Goal: Task Accomplishment & Management: Complete application form

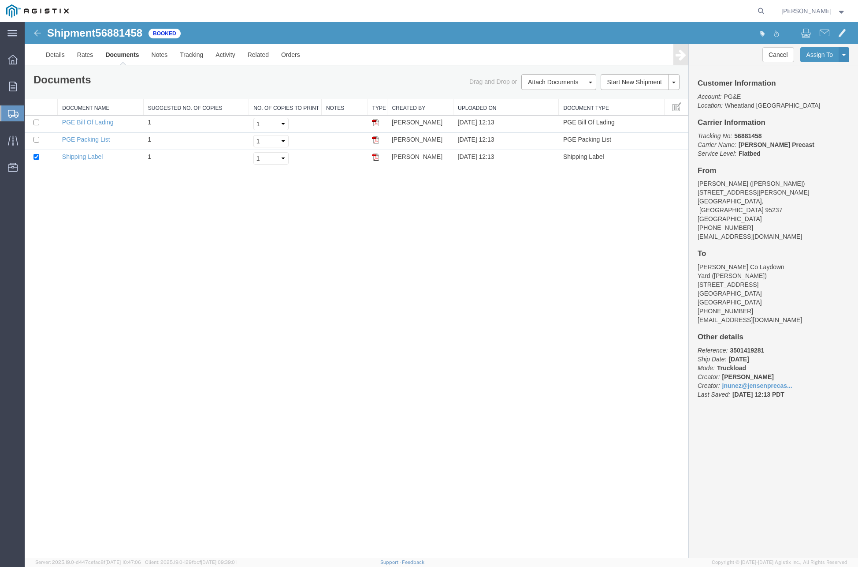
click at [0, 0] on span "Create Shipment" at bounding box center [0, 0] width 0 height 0
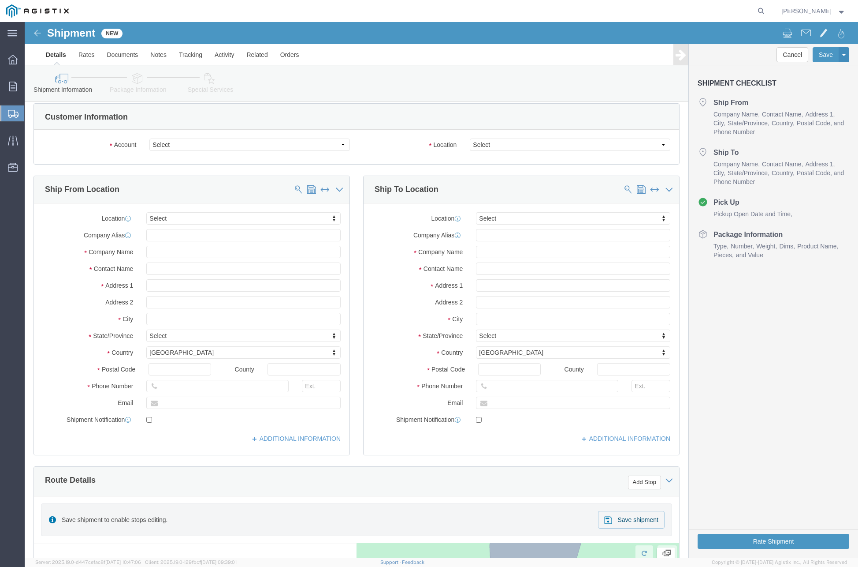
scroll to position [11, 0]
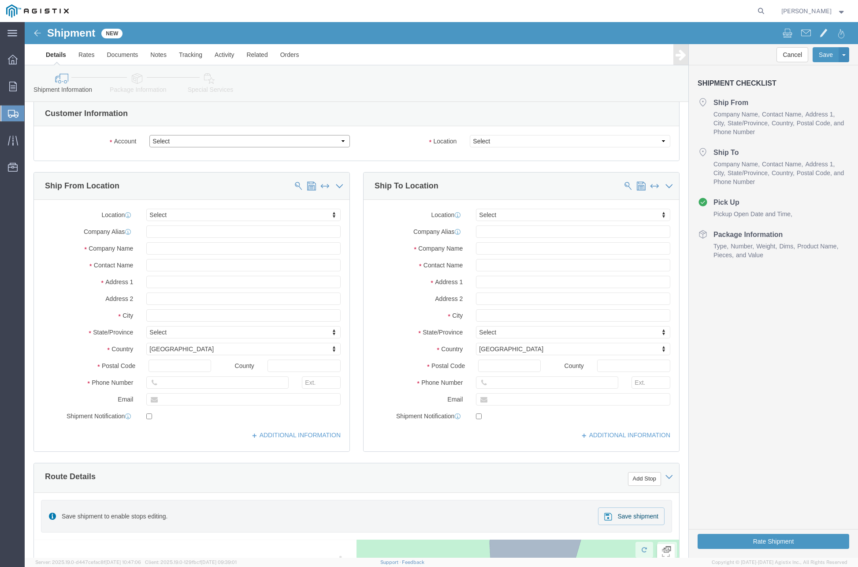
drag, startPoint x: 171, startPoint y: 116, endPoint x: 171, endPoint y: 124, distance: 8.4
click select "Select [PERSON_NAME] PRECAST PG&E"
select select "9596"
click select "Select [PERSON_NAME] PRECAST PG&E"
select select "PURCHORD"
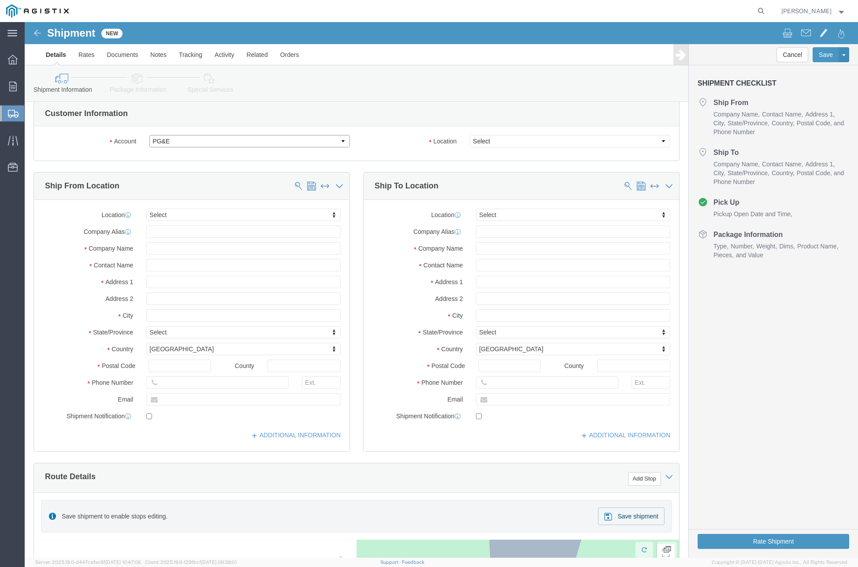
select select
click select "Select"
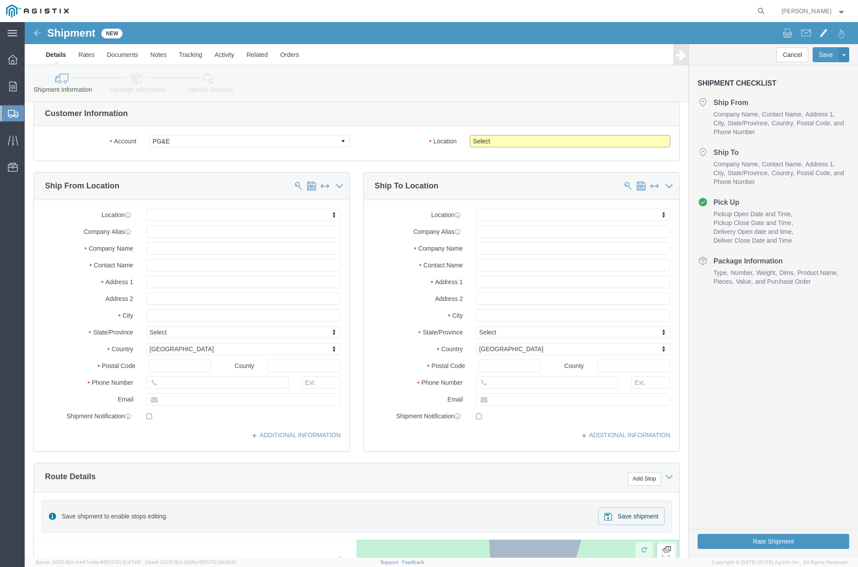
select select "19996"
click select "Select All Others [GEOGRAPHIC_DATA] [GEOGRAPHIC_DATA] [GEOGRAPHIC_DATA] [GEOGRA…"
click input "text"
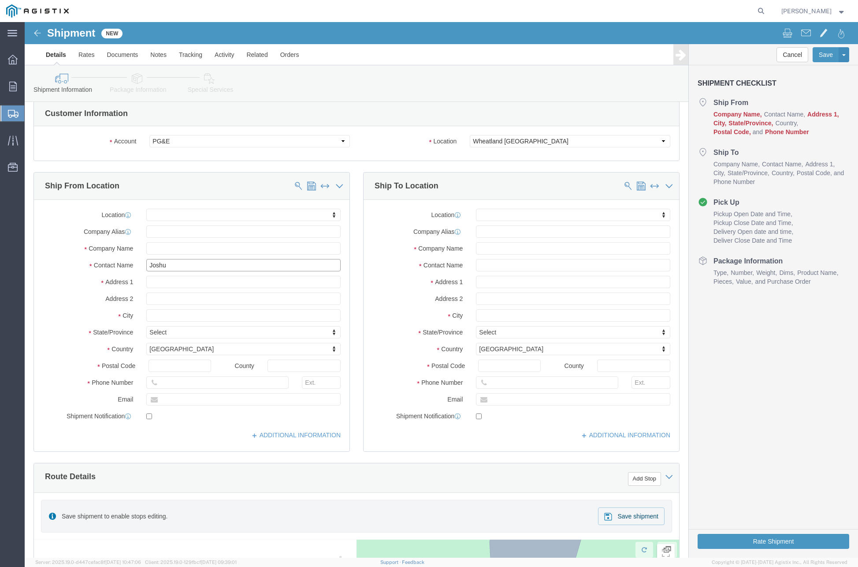
type input "[PERSON_NAME]"
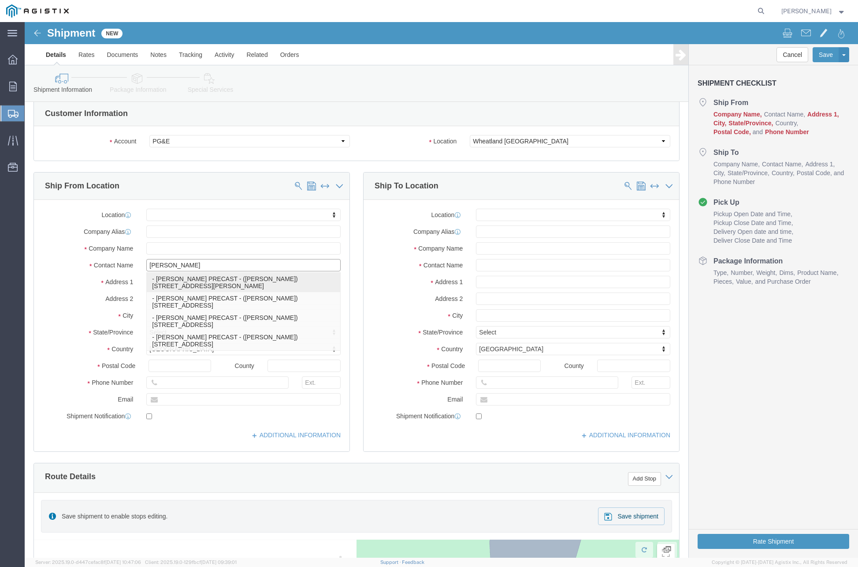
click p "- [PERSON_NAME] PRECAST - ([PERSON_NAME]) [STREET_ADDRESS][PERSON_NAME]"
select select
type input "[STREET_ADDRESS][PERSON_NAME]"
type input "95237"
type input "[PHONE_NUMBER]"
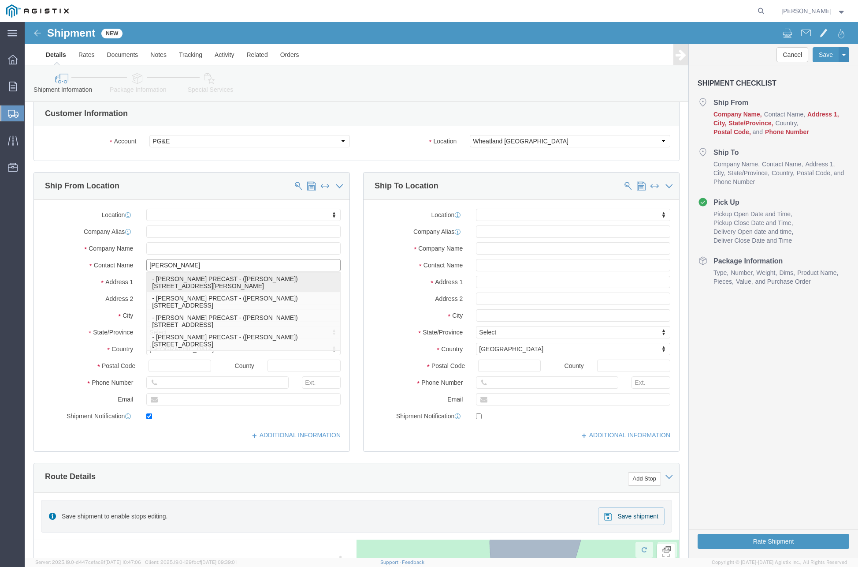
type input "[EMAIL_ADDRESS][DOMAIN_NAME]"
checkbox input "true"
type input "[PERSON_NAME] PRECAST"
type input "[PERSON_NAME]"
type input "Lockeford"
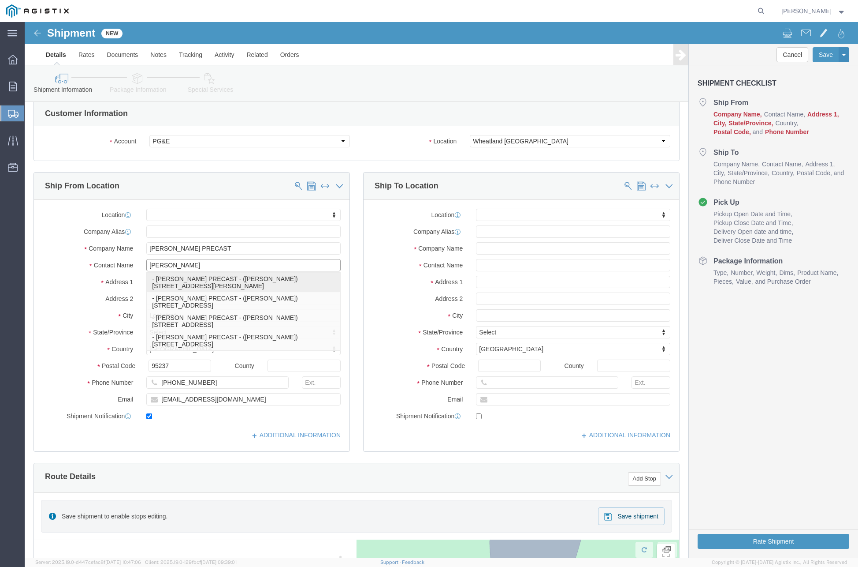
select select "CA"
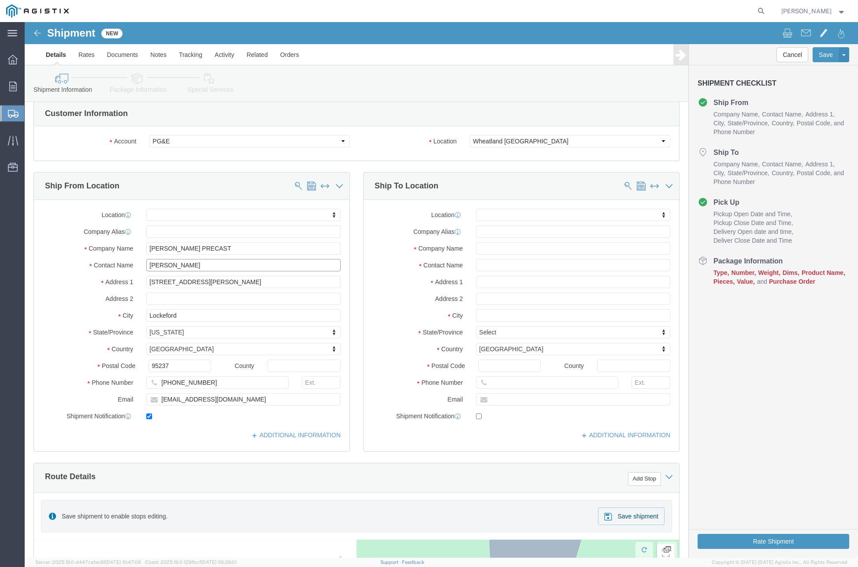
type input "[PERSON_NAME]"
click input "text"
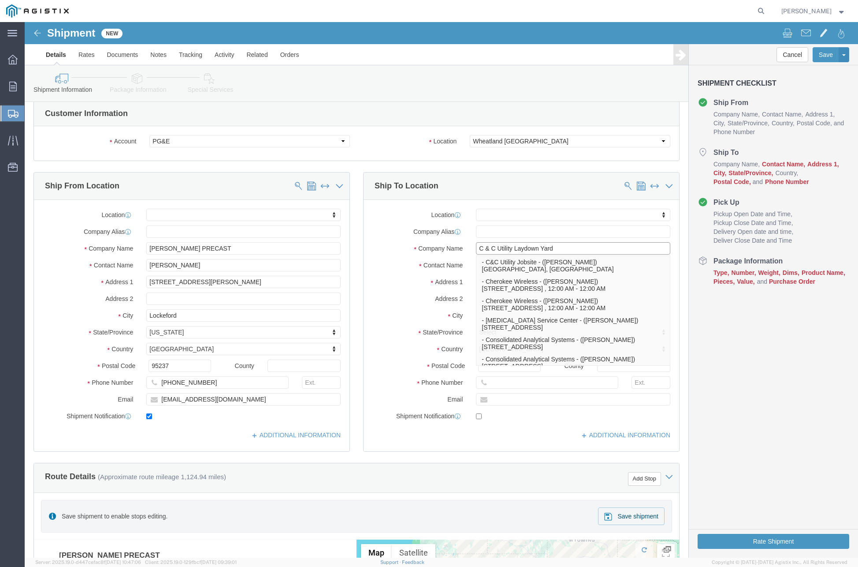
type input "C & C Utility Laydown Yard"
click div "Location My Profile Location (OBSOLETE) [PERSON_NAME] SC - GC TRAILER (OBSOLETE…"
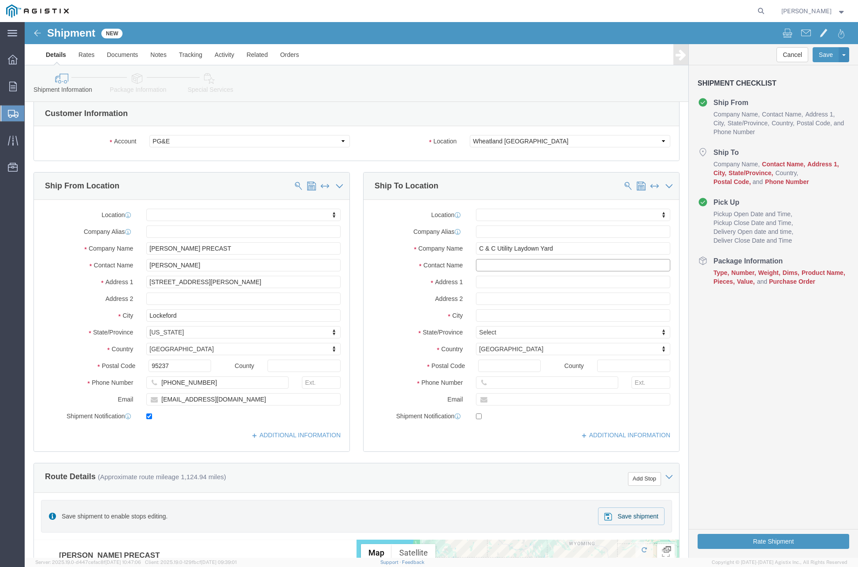
click input "text"
type input "[PERSON_NAME]"
click input "text"
paste input "[PHONE_NUMBER]"
type input "[PHONE_NUMBER]"
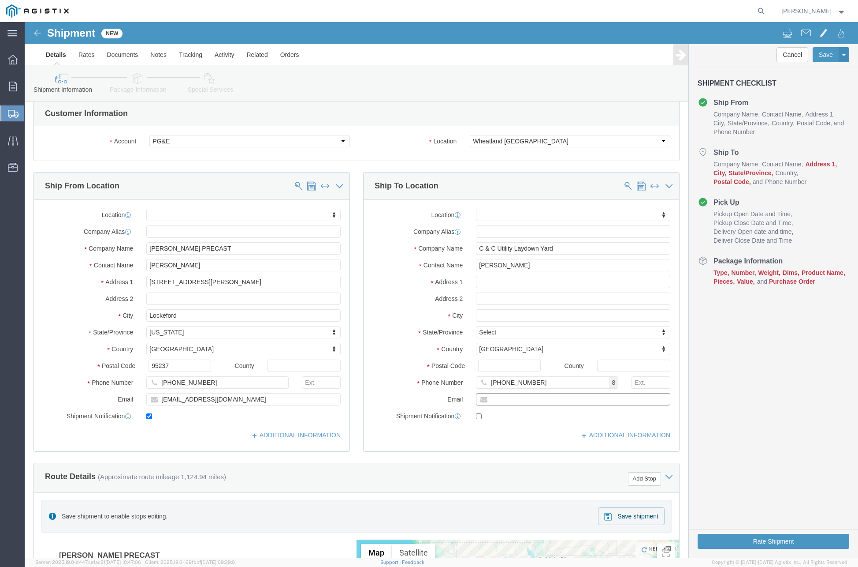
click input "text"
paste input "[PERSON_NAME][EMAIL_ADDRESS][DOMAIN_NAME]"
type input "[PERSON_NAME][EMAIL_ADDRESS][DOMAIN_NAME]"
checkbox input "true"
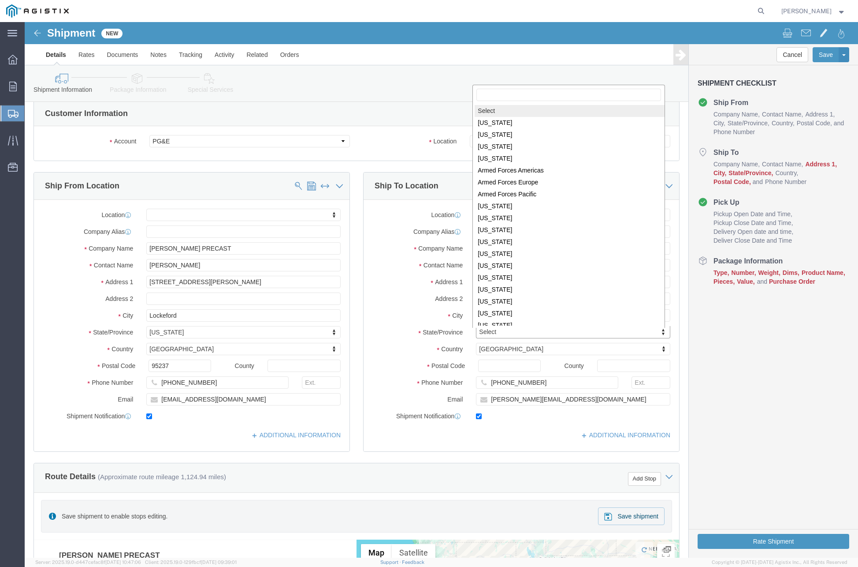
scroll to position [1, 0]
select select
select select "CA"
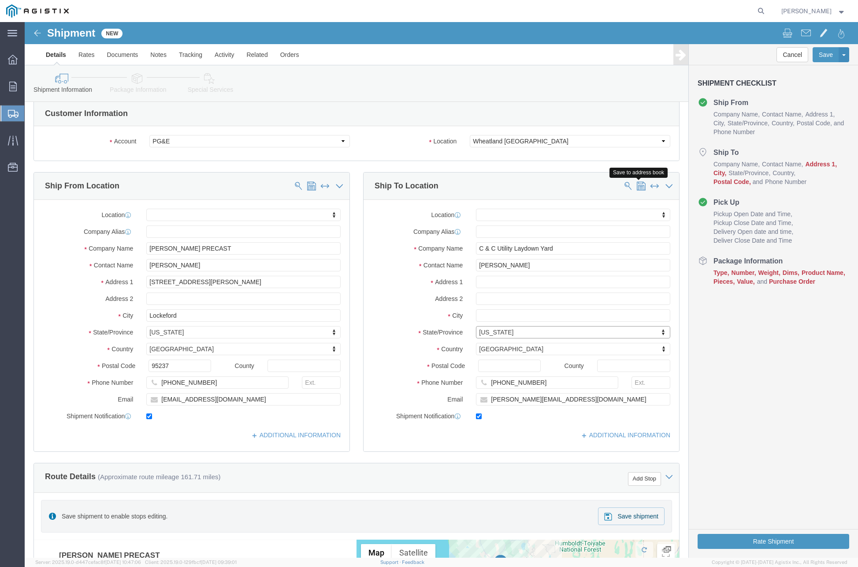
click span
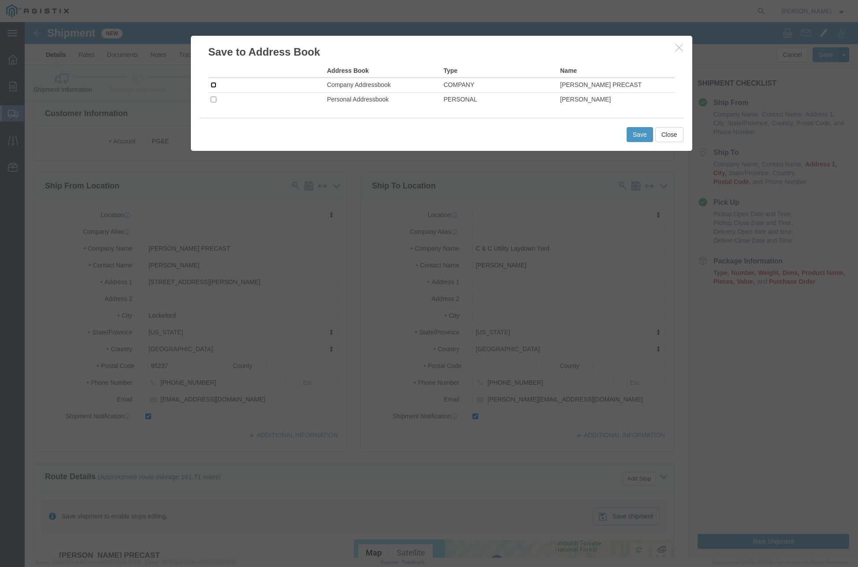
click input "checkbox"
checkbox input "true"
click button "Save"
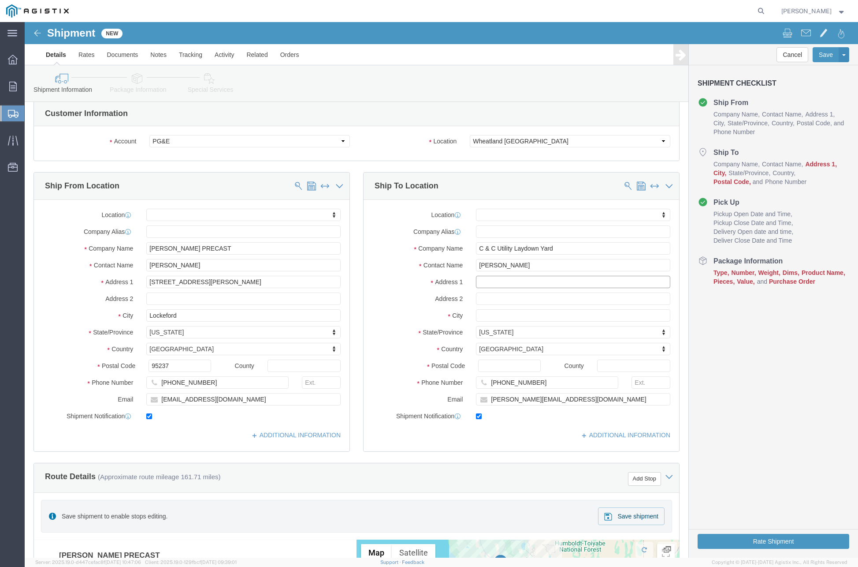
click input "text"
paste input "[STREET_ADDRESS][PERSON_NAME]"
type input "[STREET_ADDRESS][PERSON_NAME]"
select select
click input "text"
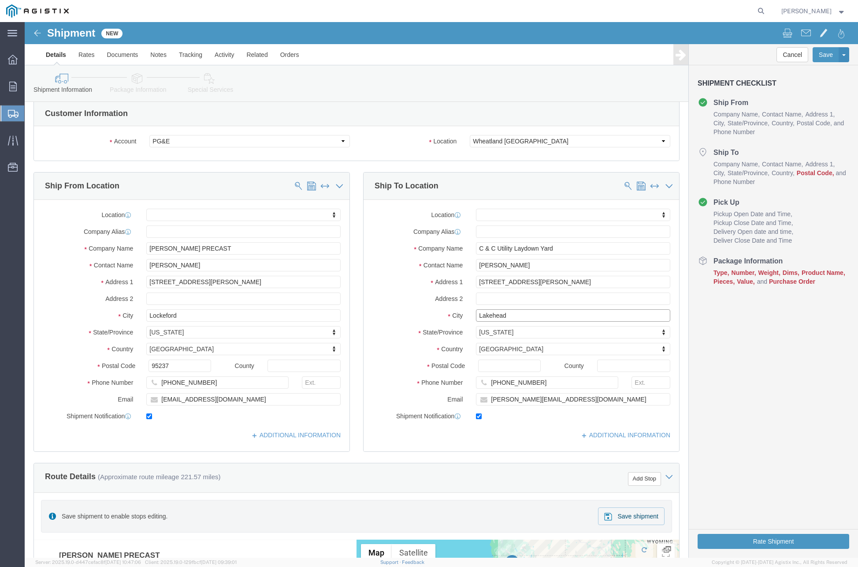
type input "Lakehead"
select select
click input "Postal Code"
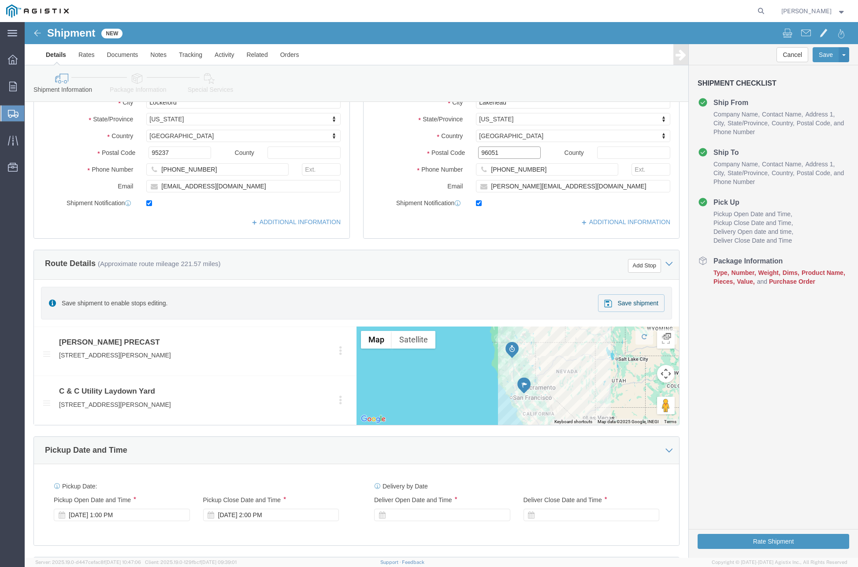
scroll to position [231, 0]
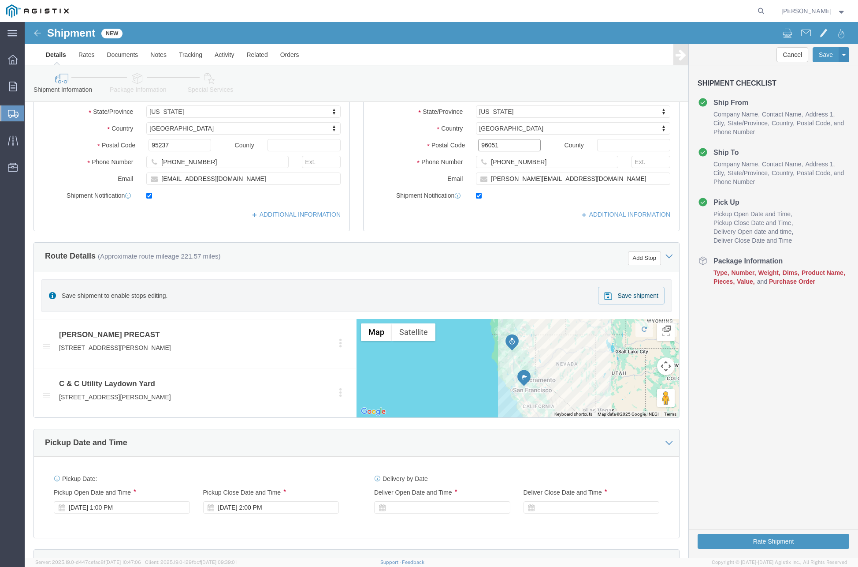
type input "96051"
select select
click div "Pickup Date: Pickup Start Date Pickup Start Time Pickup Open Date and Time [DAT…"
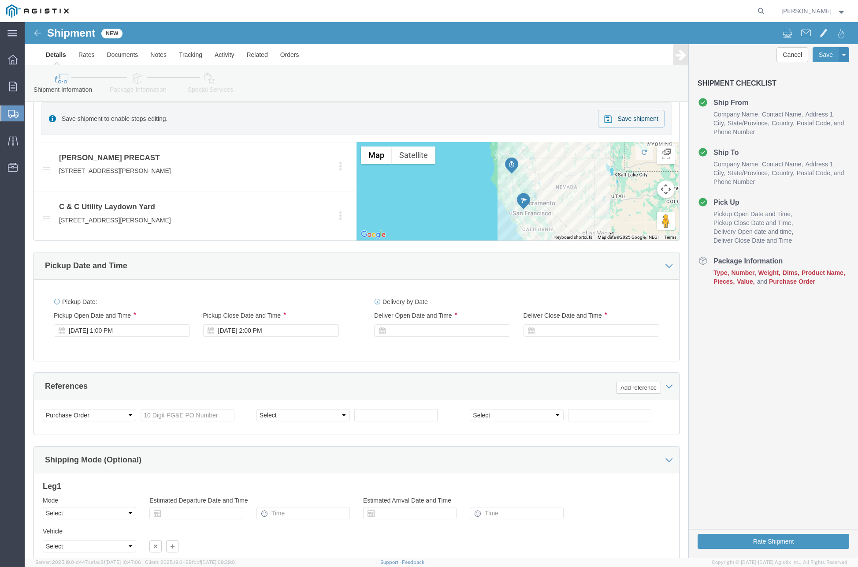
scroll to position [419, 0]
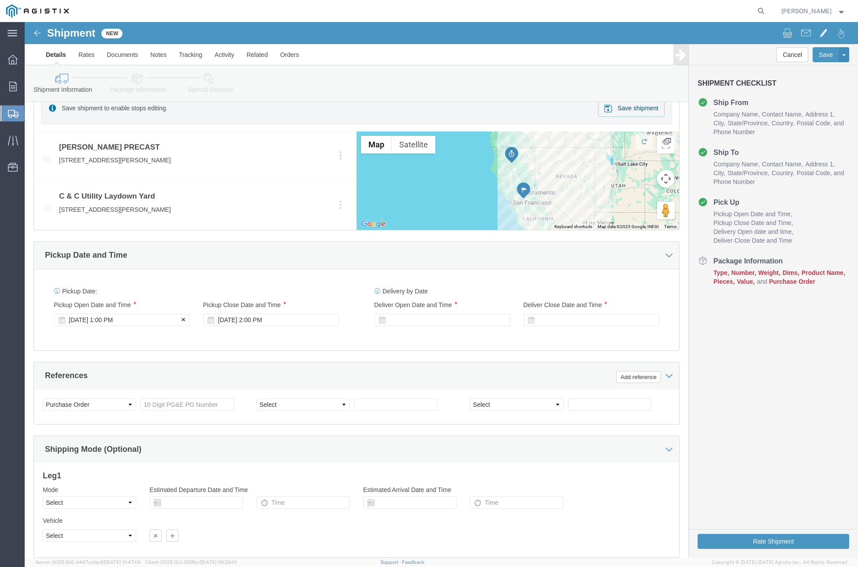
click div "[DATE] 1:00 PM"
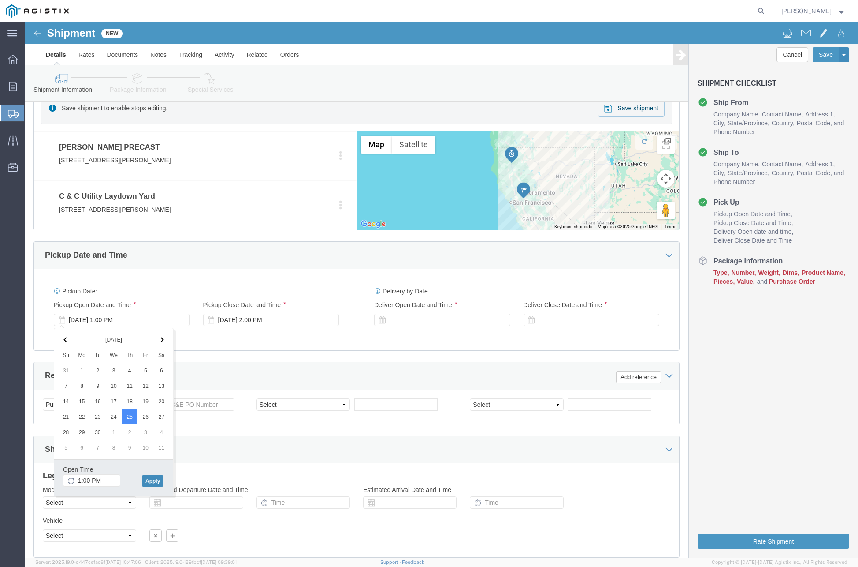
click button "Apply"
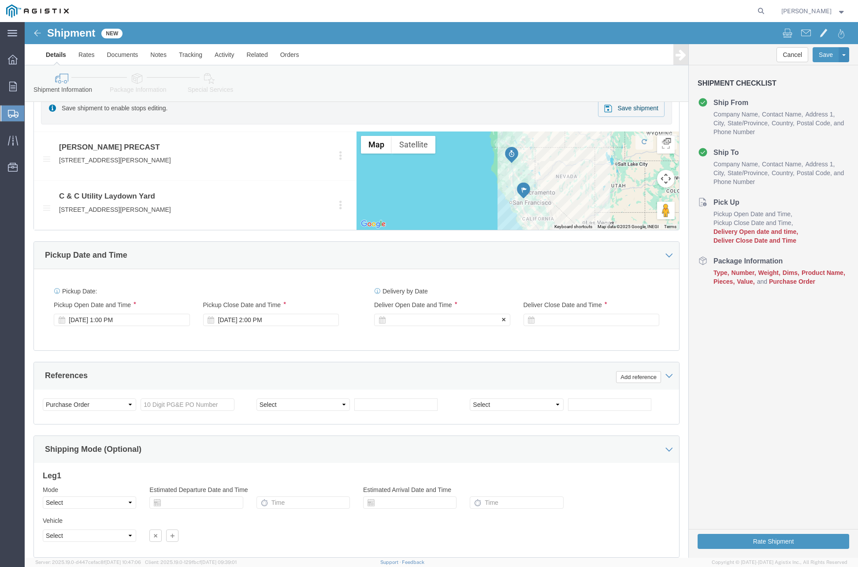
click div
drag, startPoint x: 450, startPoint y: 459, endPoint x: 506, endPoint y: 392, distance: 87.0
click button "Apply"
click div
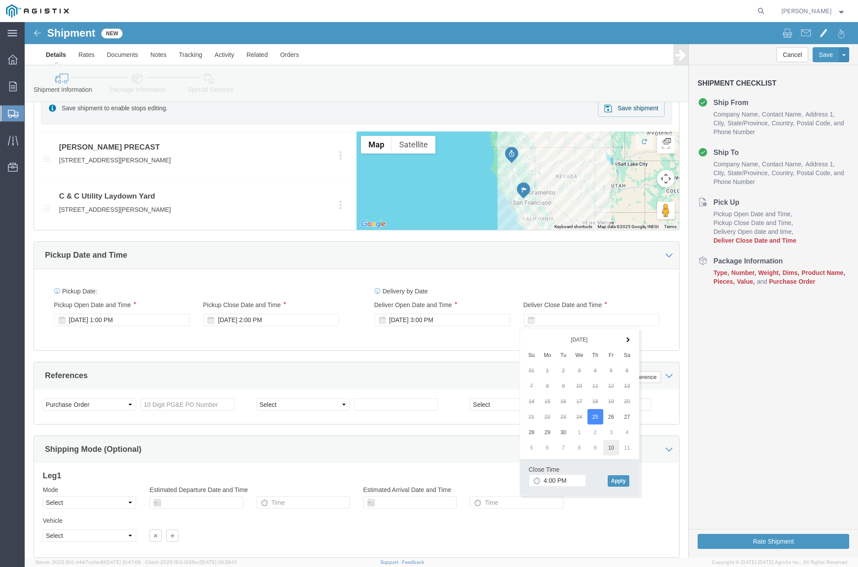
drag, startPoint x: 570, startPoint y: 392, endPoint x: 583, endPoint y: 421, distance: 31.8
click button "Apply"
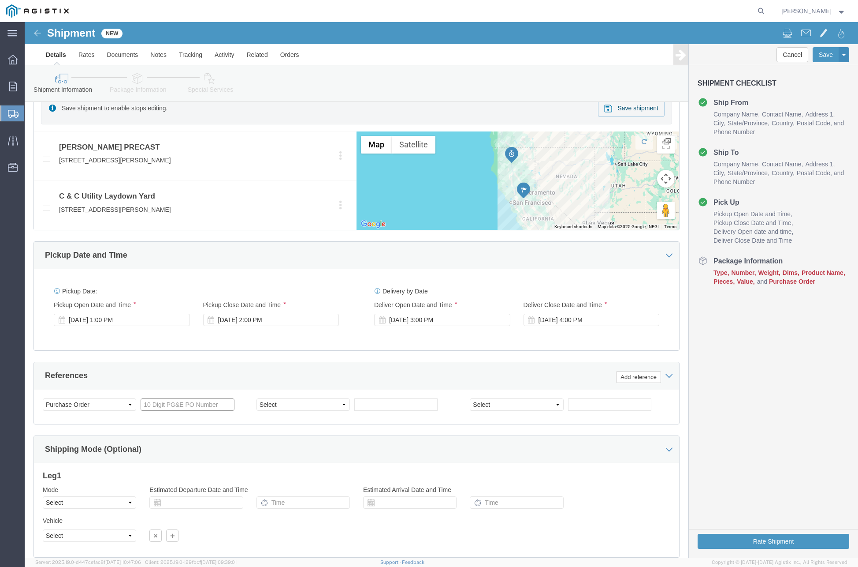
click input "text"
paste input "3501421668"
type input "3501421668"
click select "Select Account Type Activity ID Airline Appointment Number ASN Batch Request # …"
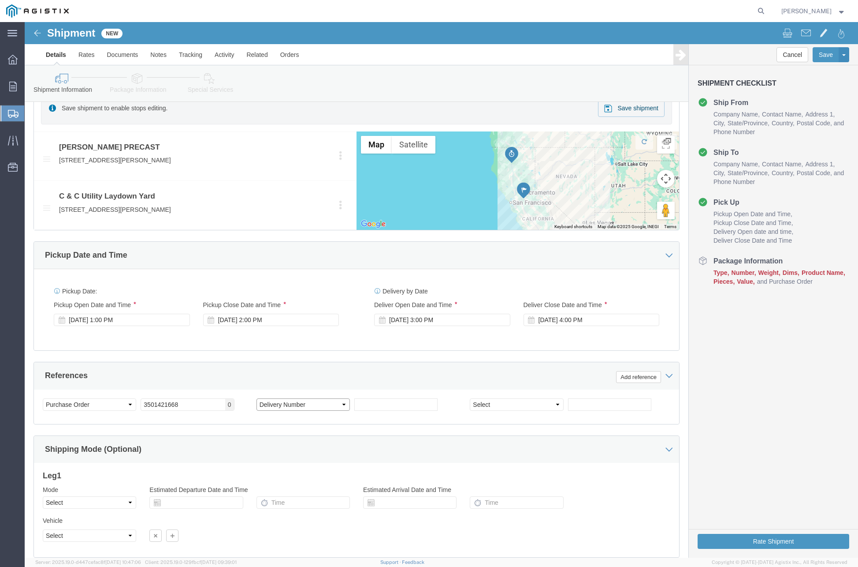
drag, startPoint x: 290, startPoint y: 383, endPoint x: 287, endPoint y: 376, distance: 7.4
click select "Select Account Type Activity ID Airline Appointment Number ASN Batch Request # …"
select select "CUSTREF"
click select "Select Account Type Activity ID Airline Appointment Number ASN Batch Request # …"
click input "text"
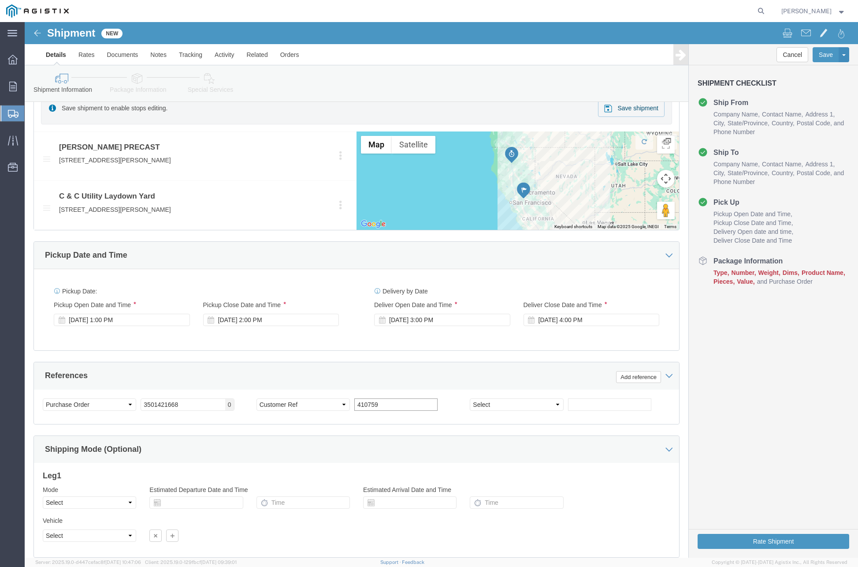
type input "410759"
click select "Select Air Less than Truckload Multi-Leg Ocean Freight Rail Small Parcel Truckl…"
select select "TL"
click select "Select Air Less than Truckload Multi-Leg Ocean Freight Rail Small Parcel Truckl…"
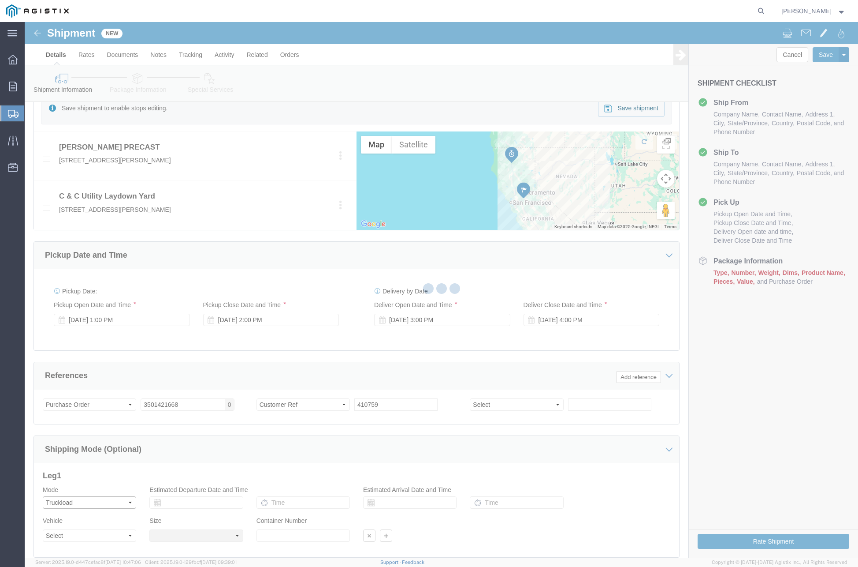
select select
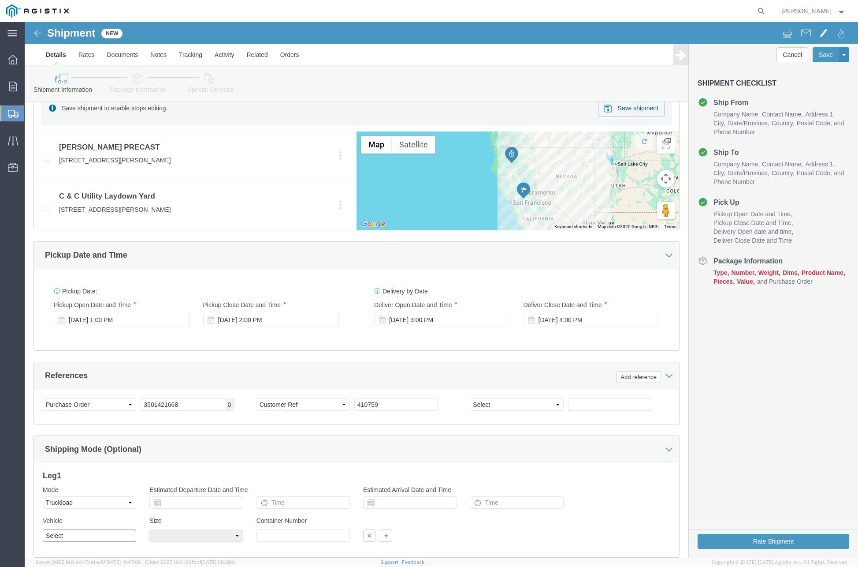
drag, startPoint x: 104, startPoint y: 536, endPoint x: 79, endPoint y: 511, distance: 35.5
click select "Select 1-Ton (PSS) 10 Wheel 10 Yard Dump Truck 20 Yard Dump Truck Bobtail Botto…"
select select "FLBD"
click select "Select 1-Ton (PSS) 10 Wheel 10 Yard Dump Truck 20 Yard Dump Truck Bobtail Botto…"
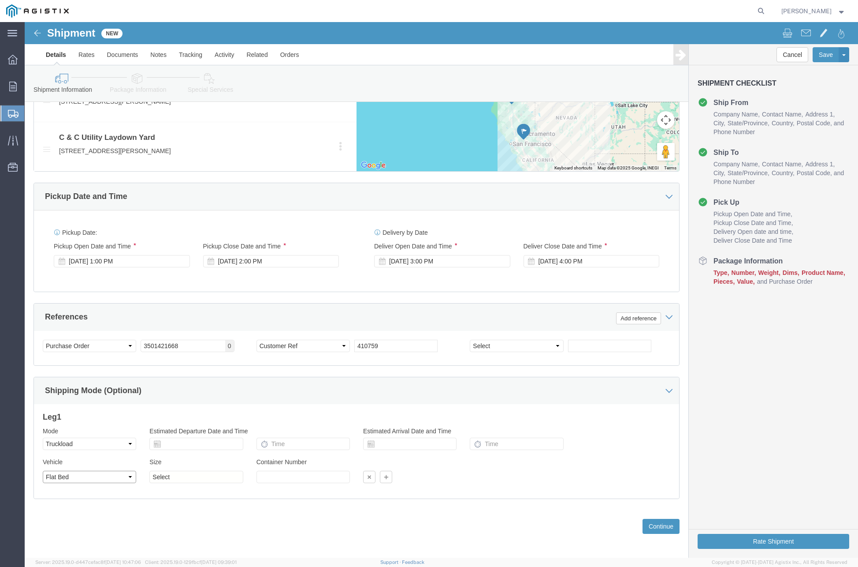
scroll to position [481, 0]
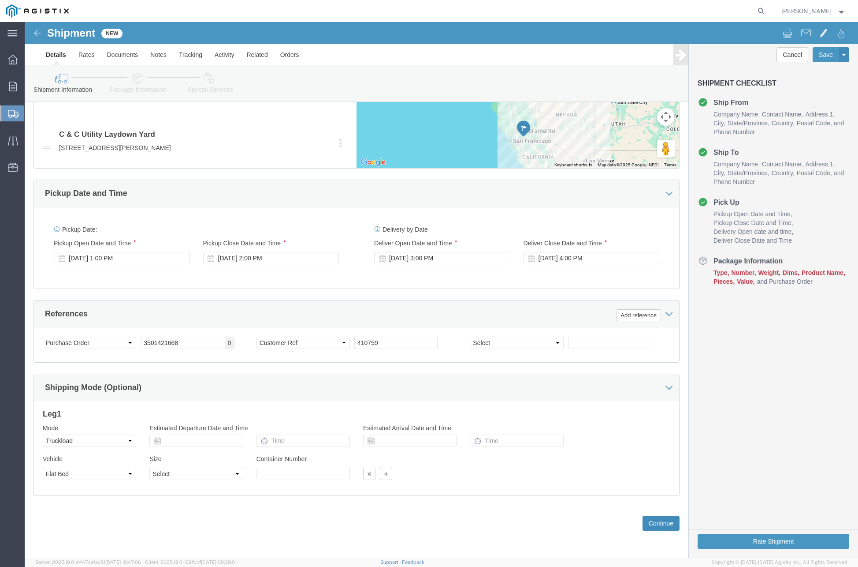
click button "Continue"
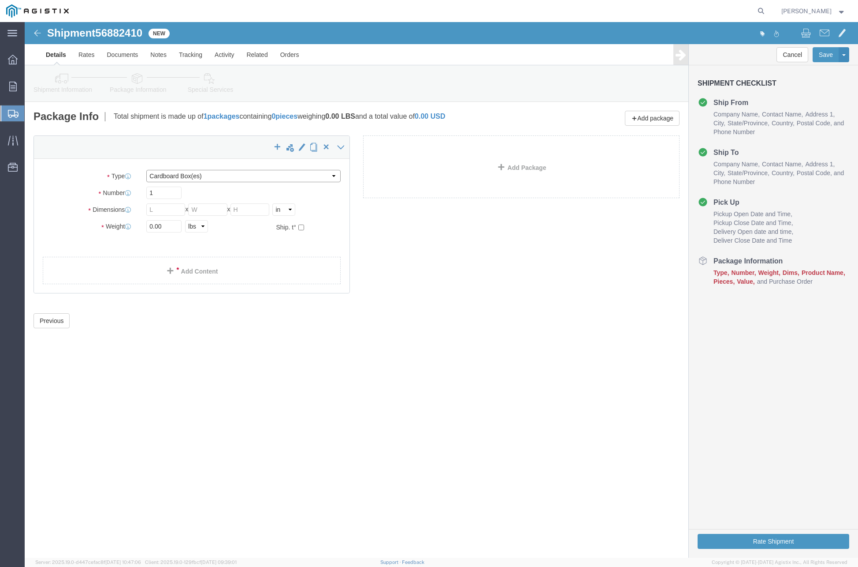
click select "Select Bulk Bundle(s) Cardboard Box(es) Carton(s) Crate(s) Drum(s) (Fiberboard)…"
select select "PSNS"
click select "Select Bulk Bundle(s) Cardboard Box(es) Carton(s) Crate(s) Drum(s) (Fiberboard)…"
click input "text"
type input "36"
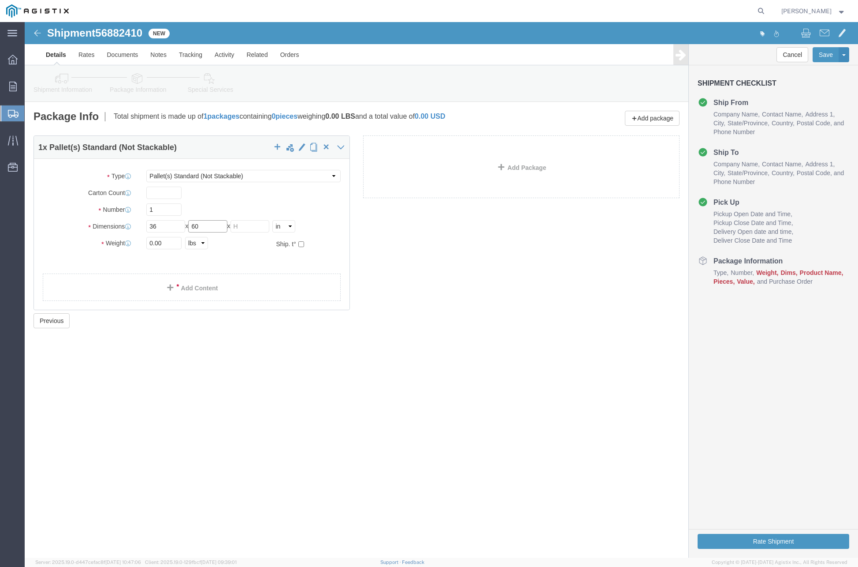
type input "60"
type input "42"
drag, startPoint x: 139, startPoint y: 221, endPoint x: 85, endPoint y: 218, distance: 54.3
click div "Weight 0.00 Select kgs lbs Ship. t°"
type input "35000"
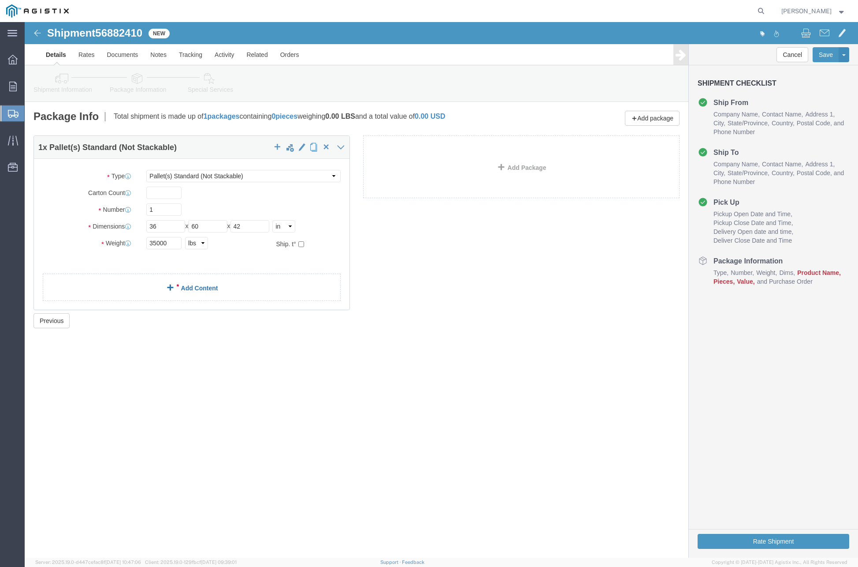
click div "1 x Pallet(s) Standard (Not Stackable) Package Type Select Bulk Bundle(s) Cardb…"
click link "Add Content"
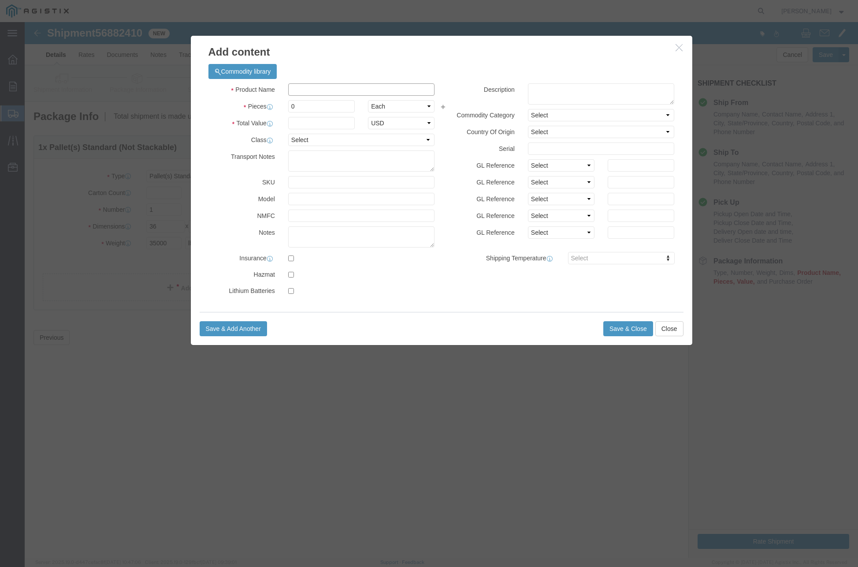
click input "text"
type input "# 5 SPLICE IVT ASSY"
click input "0"
type input "7"
click input "text"
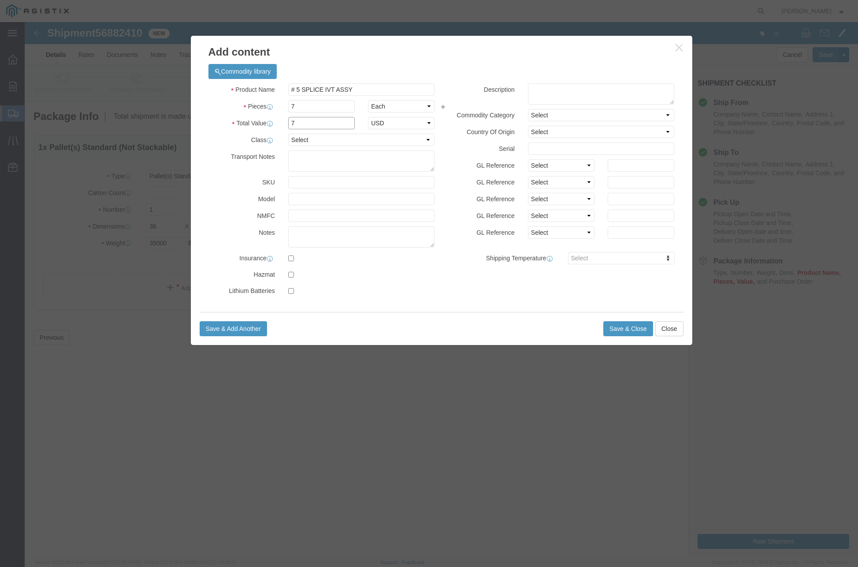
type input "7"
click input "text"
type input "( 02-5601 )"
click button "Save & Close"
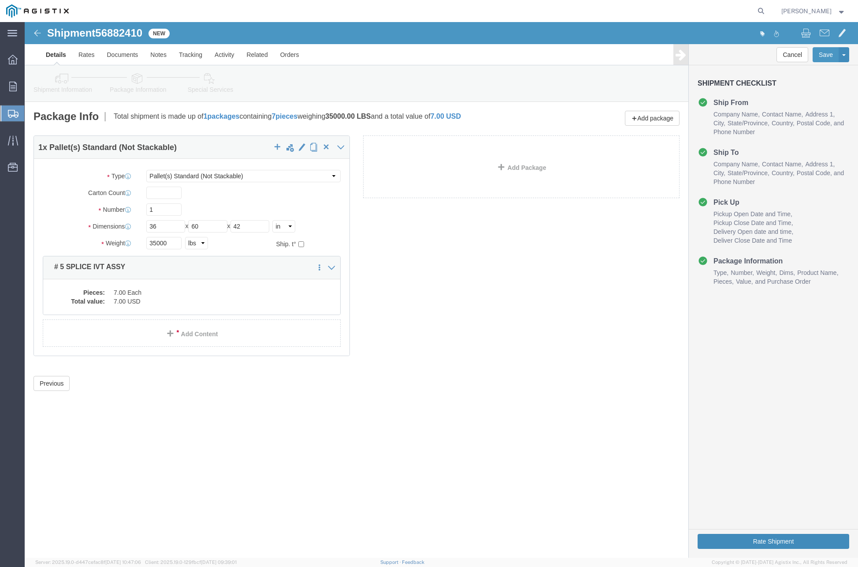
click button "Rate Shipment"
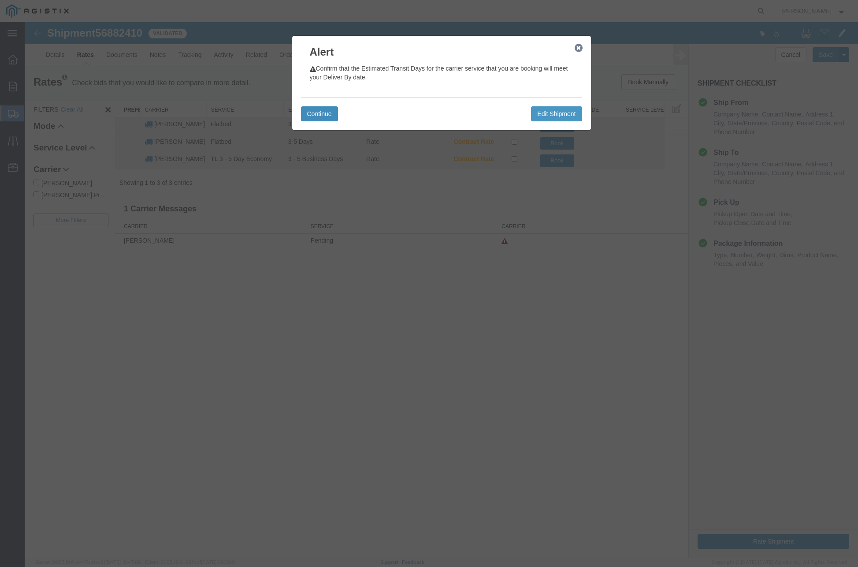
click at [321, 112] on button "Continue" at bounding box center [319, 113] width 37 height 15
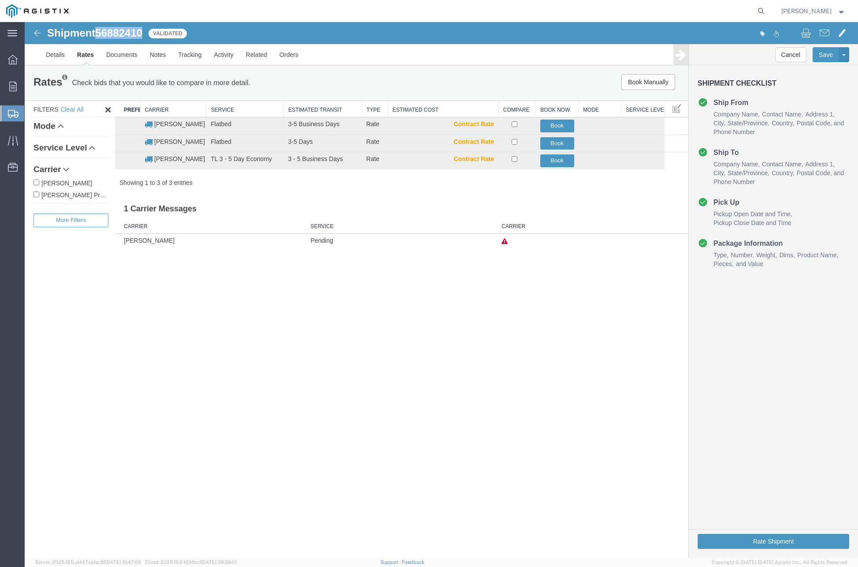
drag, startPoint x: 106, startPoint y: 33, endPoint x: 142, endPoint y: 31, distance: 36.2
click at [142, 31] on span "56882410" at bounding box center [118, 33] width 47 height 12
copy span "56882410"
click at [560, 144] on button "Book" at bounding box center [558, 143] width 34 height 13
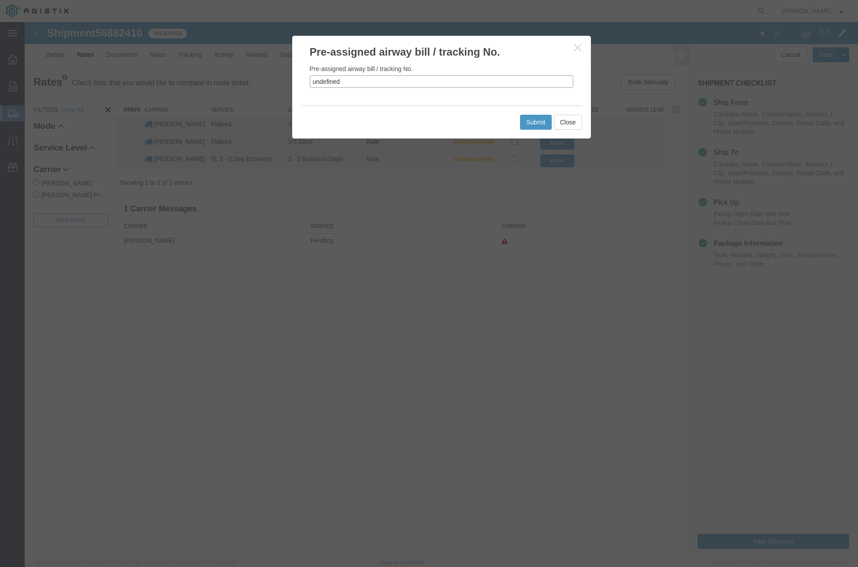
drag, startPoint x: 340, startPoint y: 84, endPoint x: 301, endPoint y: 82, distance: 39.3
click at [301, 82] on div "Pre-assigned airway bill / tracking No. undefined" at bounding box center [441, 83] width 299 height 46
paste input "56882410"
type input "56882410"
click at [530, 122] on button "Submit" at bounding box center [536, 122] width 32 height 15
